Goal: Task Accomplishment & Management: Complete application form

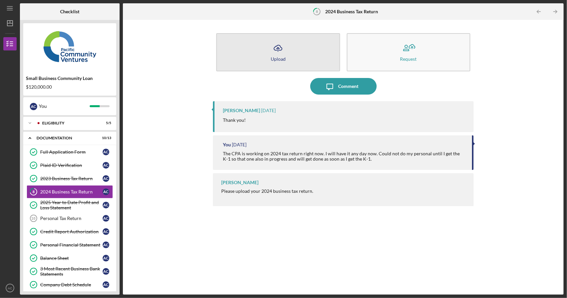
click at [305, 59] on button "Icon/Upload Upload" at bounding box center [278, 52] width 124 height 38
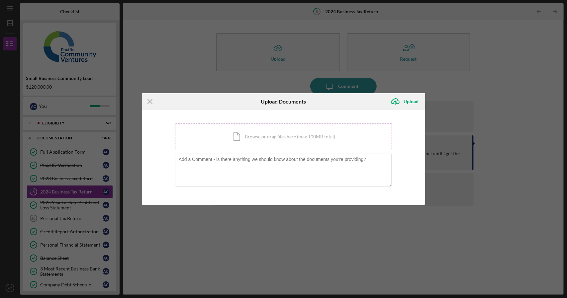
click at [259, 143] on div "Icon/Document Browse or drag files here (max 100MB total) Tap to choose files o…" at bounding box center [283, 136] width 217 height 27
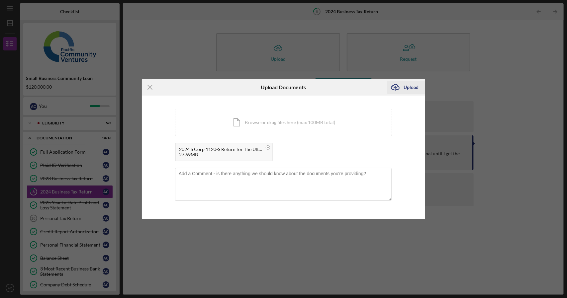
click at [410, 88] on div "Upload" at bounding box center [411, 87] width 15 height 13
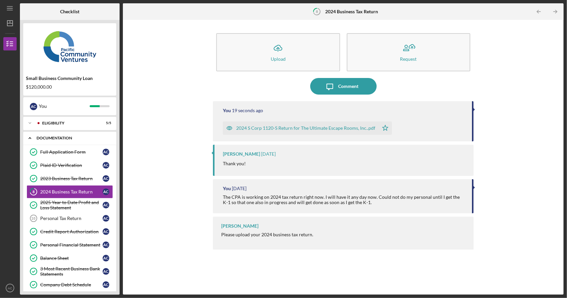
click at [52, 139] on div "Documentation" at bounding box center [72, 138] width 71 height 4
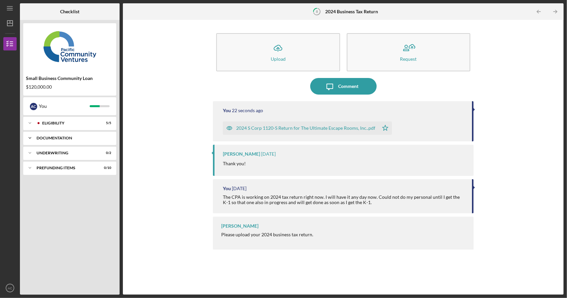
click at [56, 139] on div "Documentation" at bounding box center [72, 138] width 71 height 4
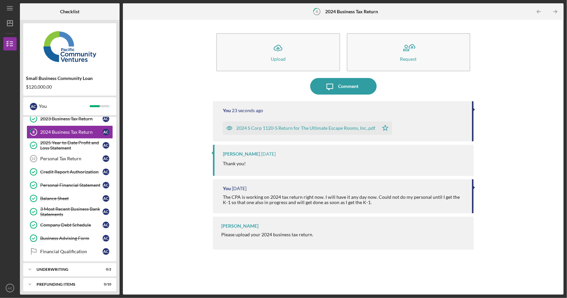
scroll to position [60, 0]
click at [56, 267] on div "Underwriting" at bounding box center [72, 269] width 71 height 4
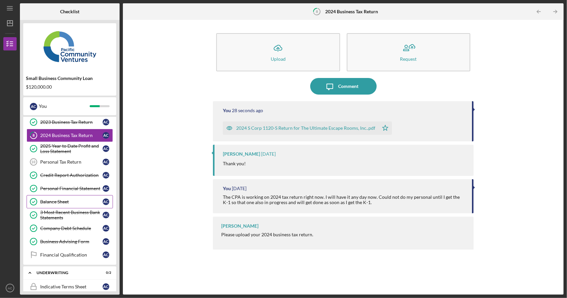
scroll to position [23, 0]
